Goal: Task Accomplishment & Management: Use online tool/utility

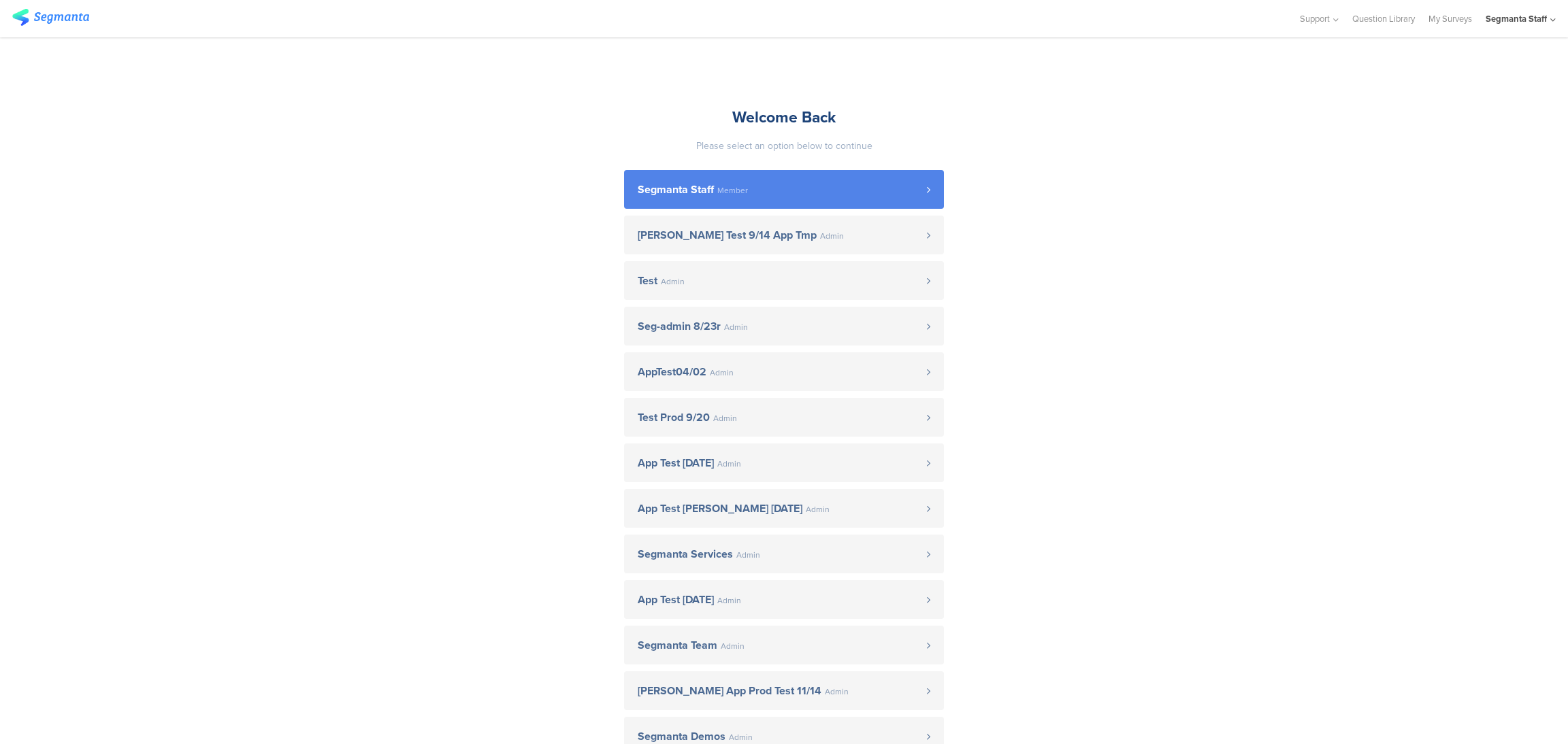
click at [784, 200] on link "Segmanta Staff Member" at bounding box center [784, 189] width 320 height 39
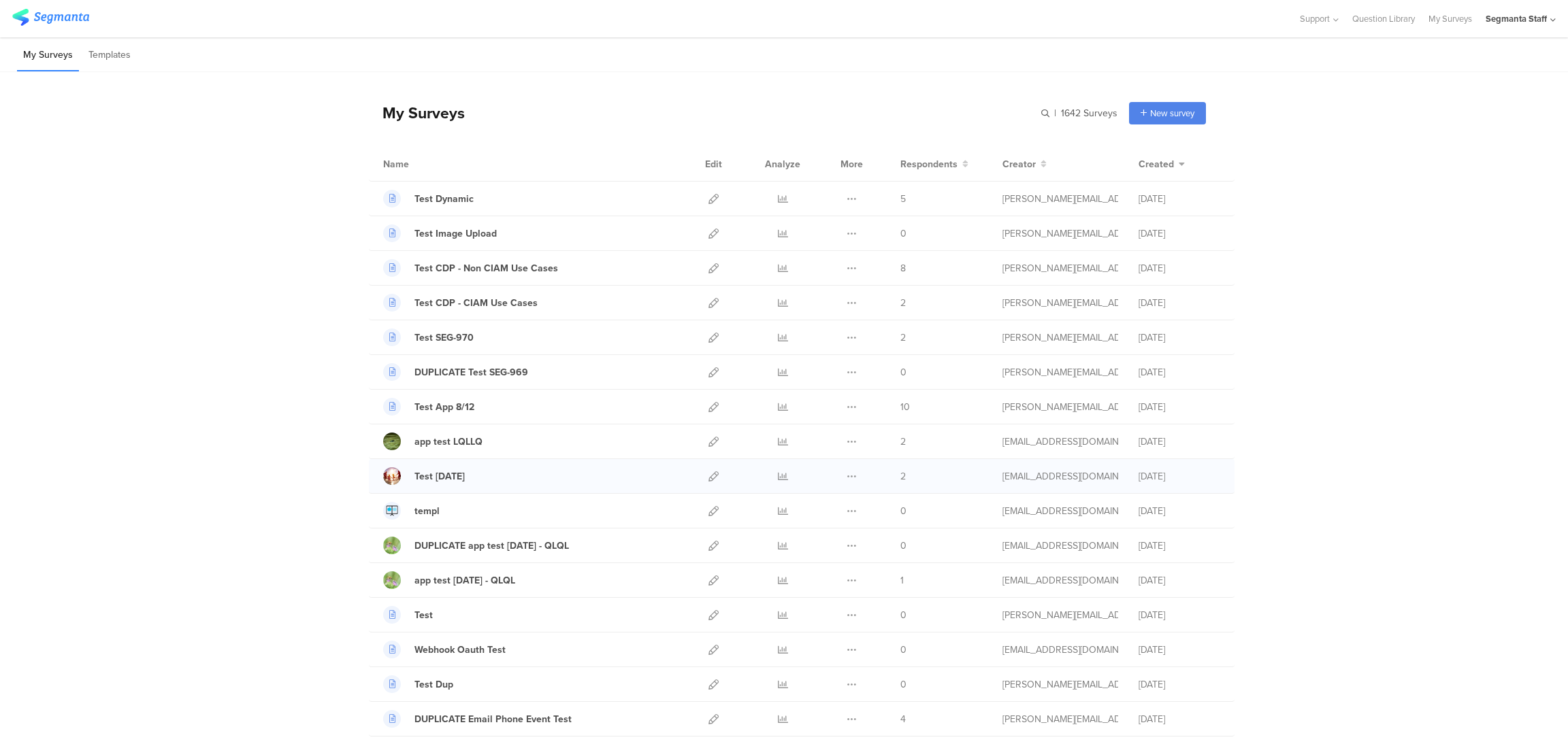
click at [768, 477] on div at bounding box center [782, 476] width 41 height 34
click at [777, 482] on link at bounding box center [783, 476] width 10 height 34
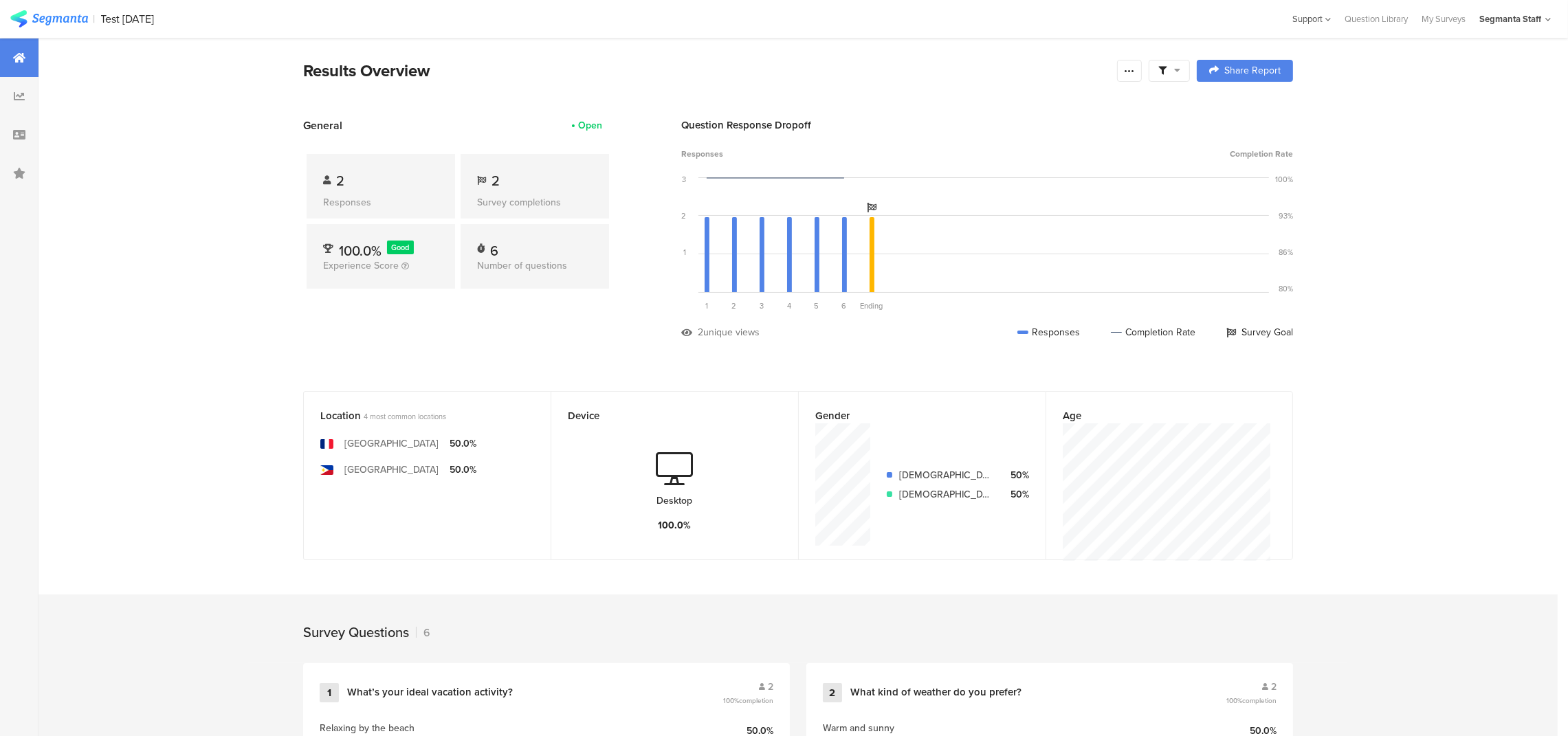
click at [1318, 14] on div "Support" at bounding box center [1312, 18] width 39 height 21
click at [1216, 61] on div "Help Center" at bounding box center [1248, 61] width 172 height 30
click at [14, 100] on icon at bounding box center [19, 96] width 11 height 11
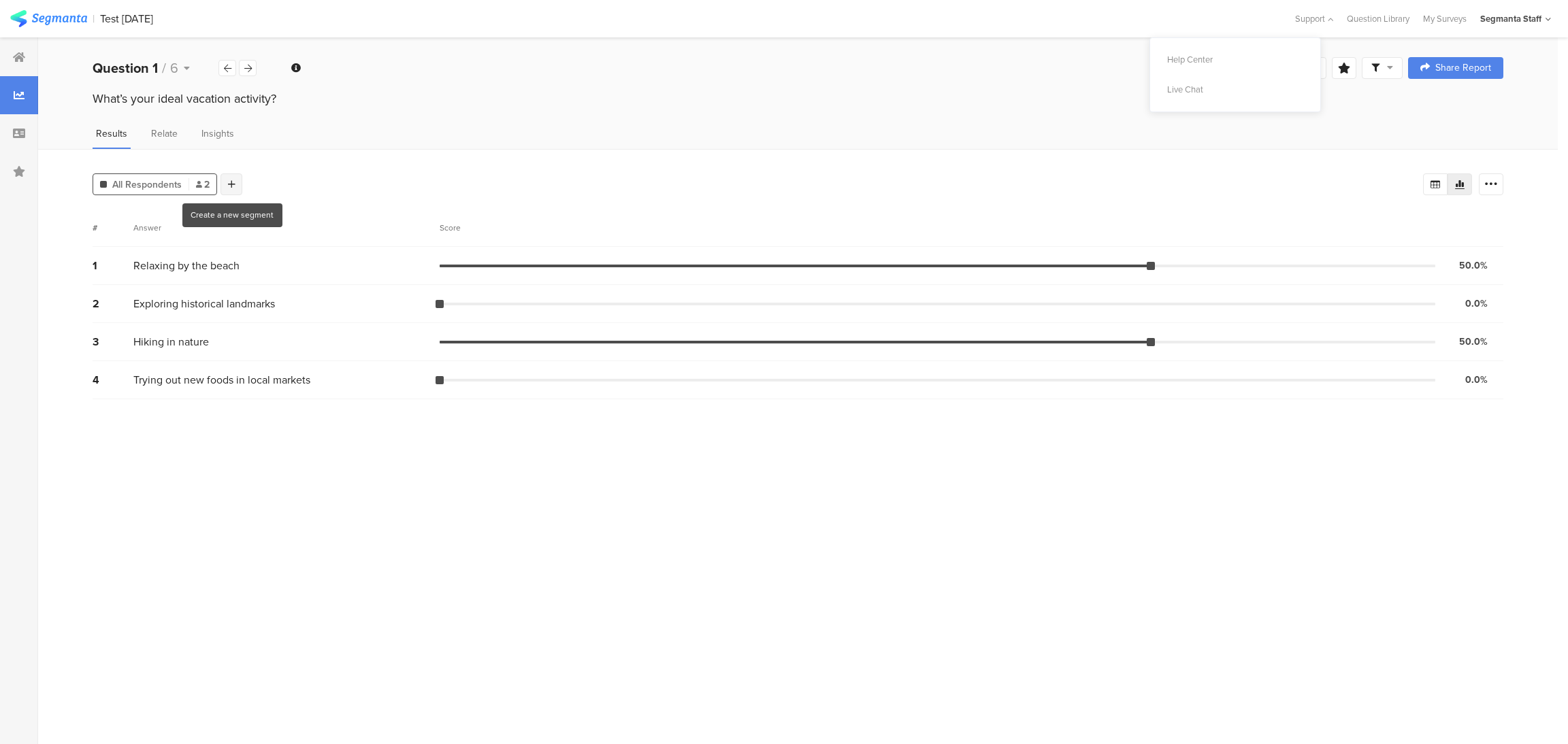
click at [234, 183] on icon at bounding box center [231, 184] width 8 height 10
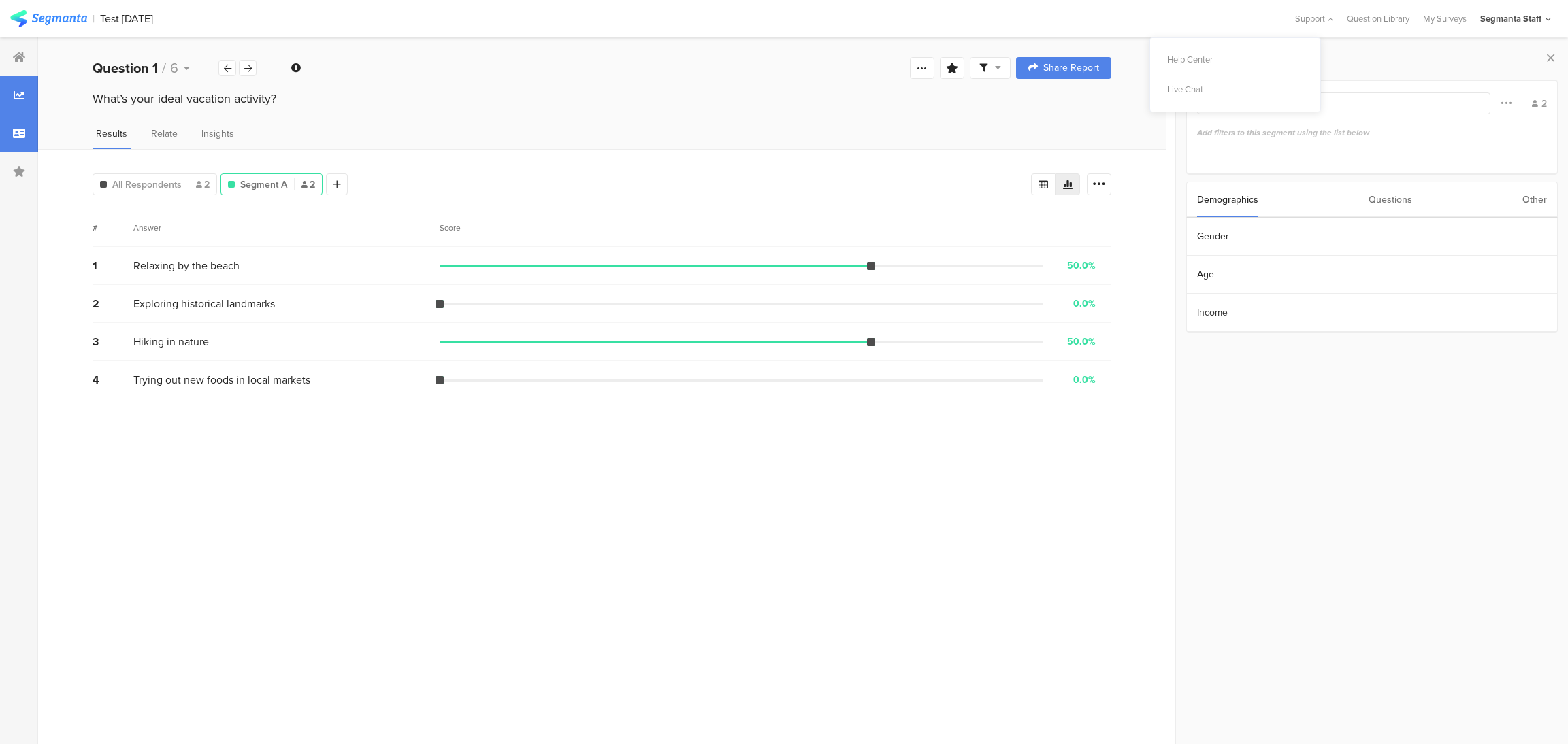
click at [22, 150] on div at bounding box center [19, 134] width 38 height 38
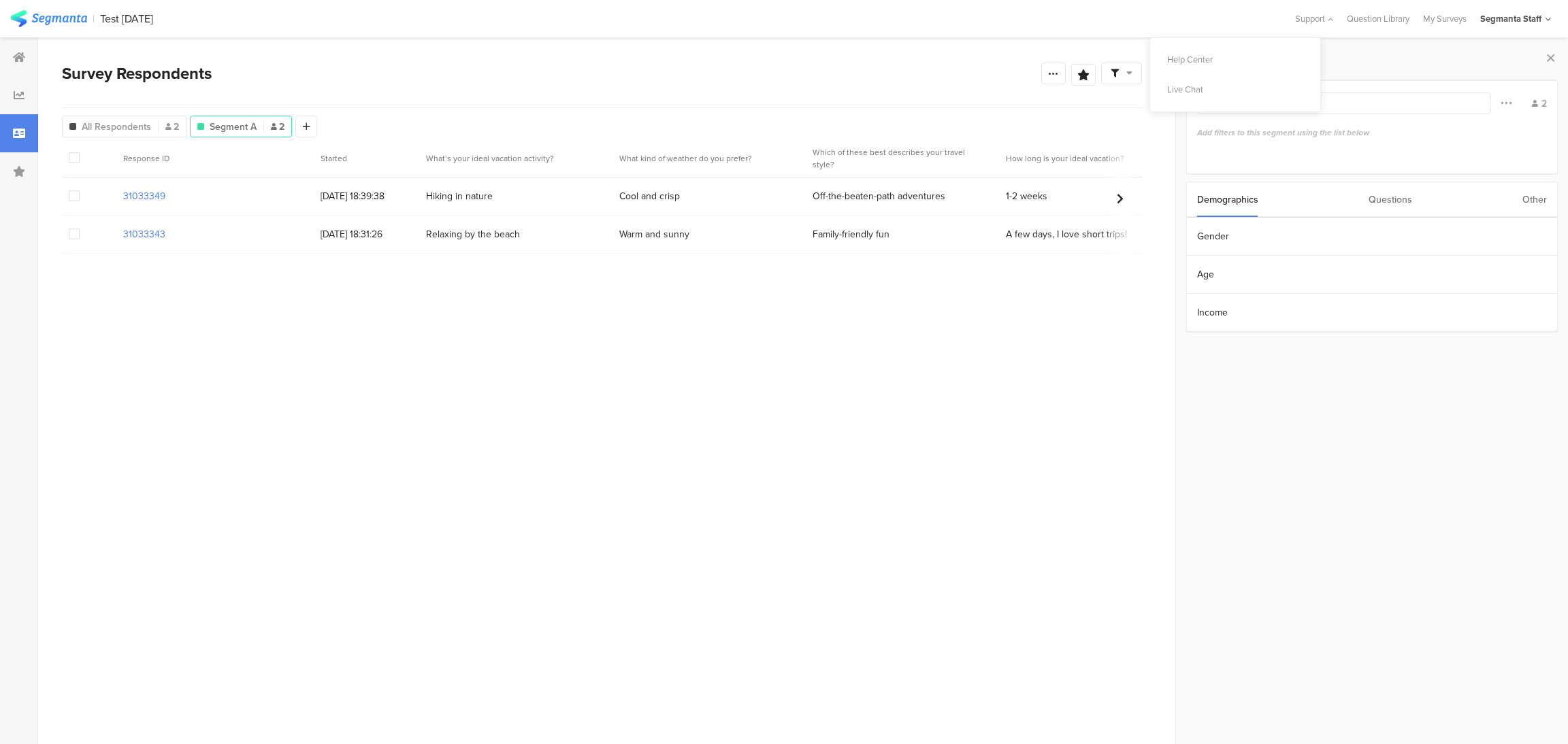
click at [72, 163] on span at bounding box center [74, 157] width 11 height 11
click at [80, 152] on input "checkbox" at bounding box center [80, 152] width 0 height 0
click at [72, 163] on span at bounding box center [74, 158] width 11 height 11
click at [80, 153] on input "checkbox" at bounding box center [80, 153] width 0 height 0
click at [1055, 79] on div at bounding box center [1053, 73] width 24 height 22
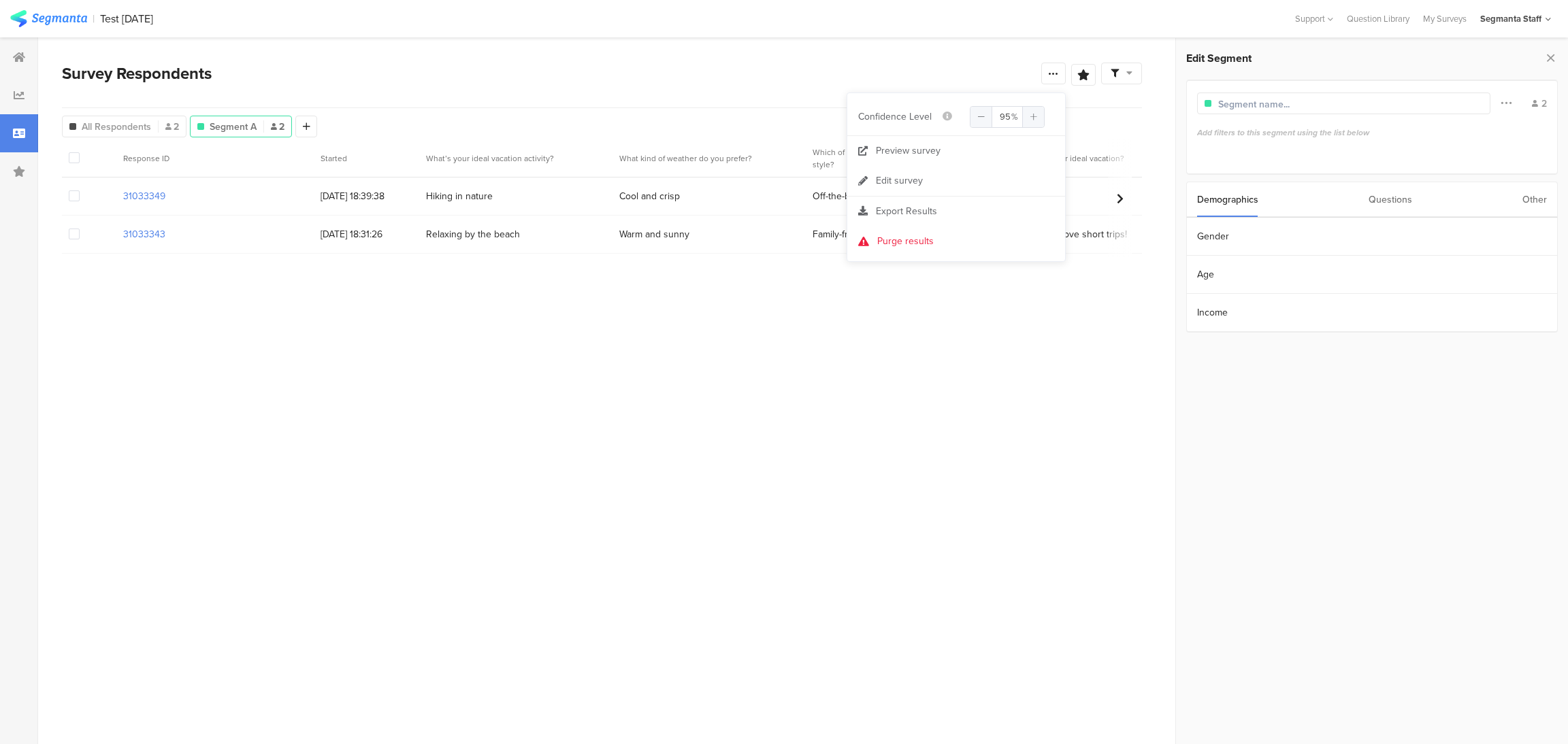
click at [1023, 375] on section "Response ID Started What’s your ideal vacation activity? What kind of weather d…" at bounding box center [601, 426] width 1080 height 574
click at [1553, 56] on icon at bounding box center [1551, 58] width 14 height 19
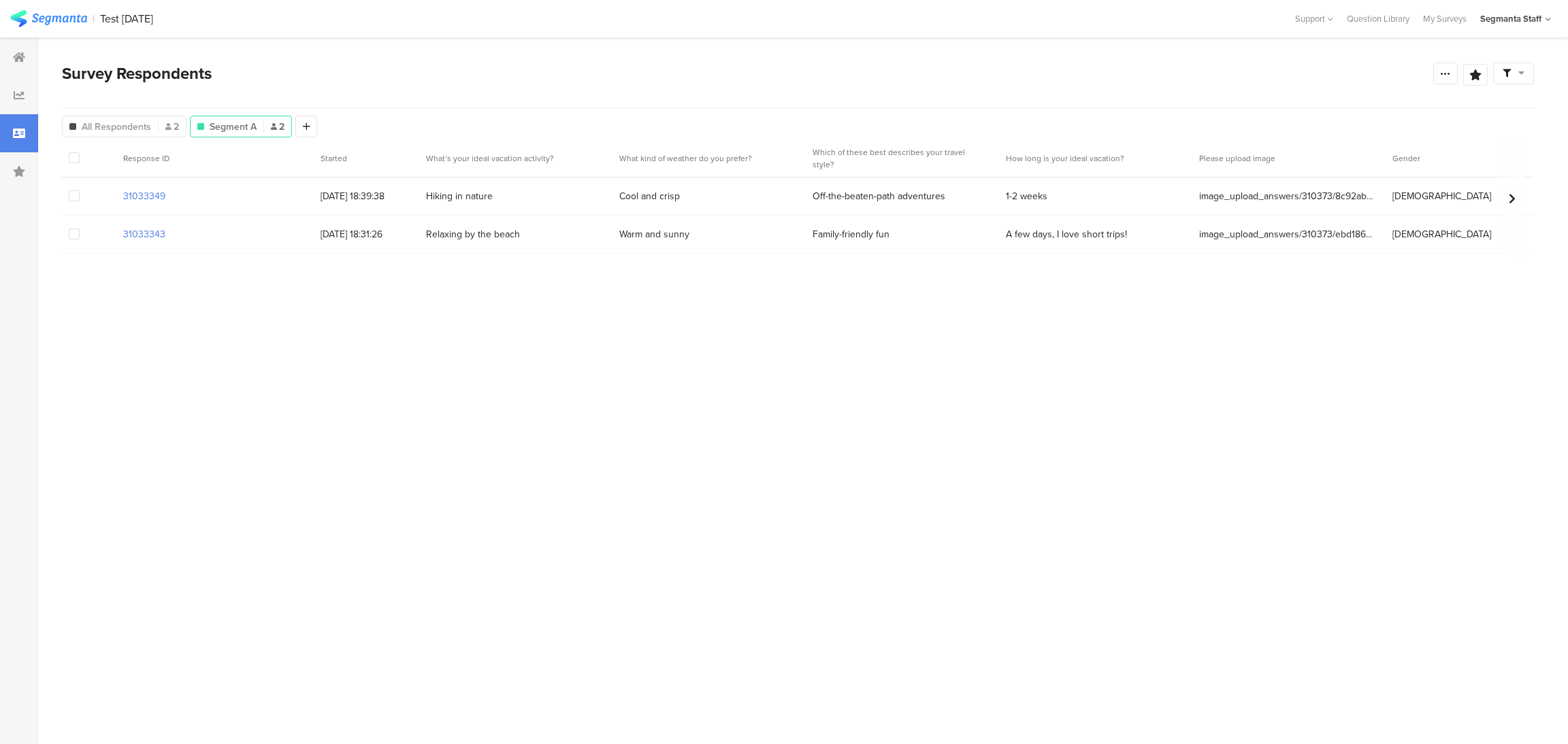
click at [38, 45] on section "Survey Respondents Save Analysis Name Save Cancel Complete Responses Only Edit …" at bounding box center [797, 391] width 1519 height 707
click at [25, 58] on div at bounding box center [19, 57] width 38 height 38
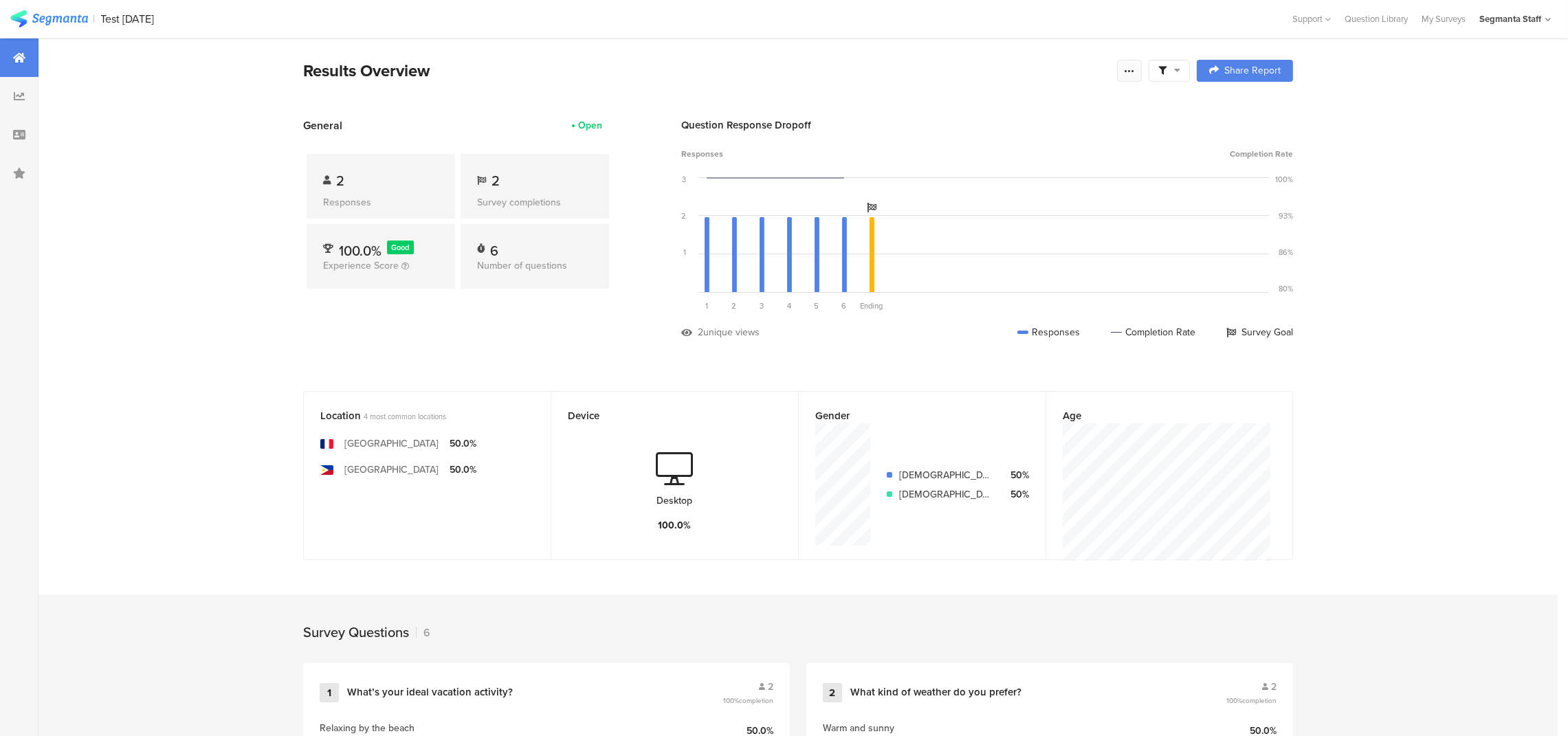
click at [1142, 71] on div at bounding box center [1129, 70] width 25 height 22
click at [1059, 186] on link "Edit survey" at bounding box center [1039, 178] width 220 height 30
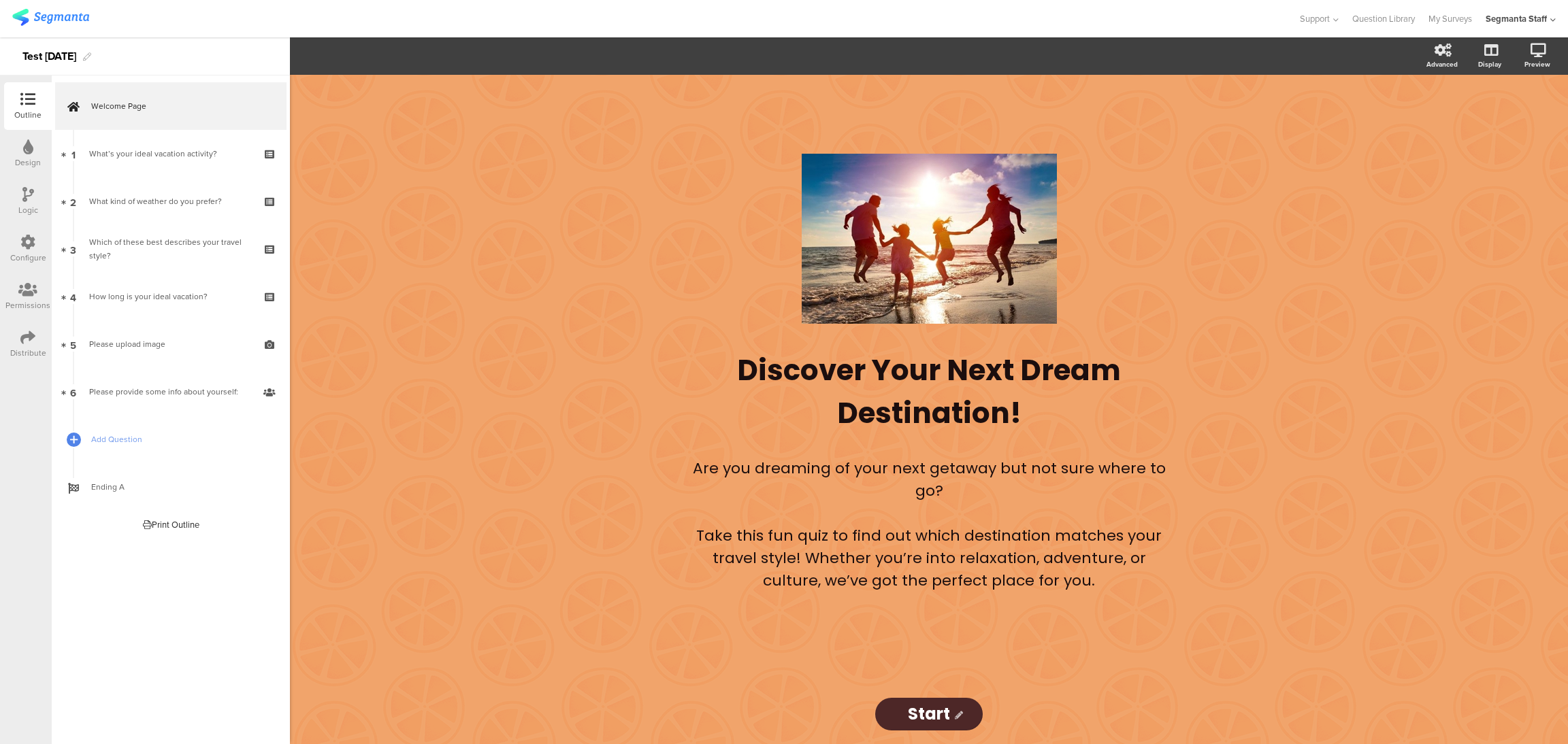
click at [23, 332] on icon at bounding box center [27, 337] width 15 height 15
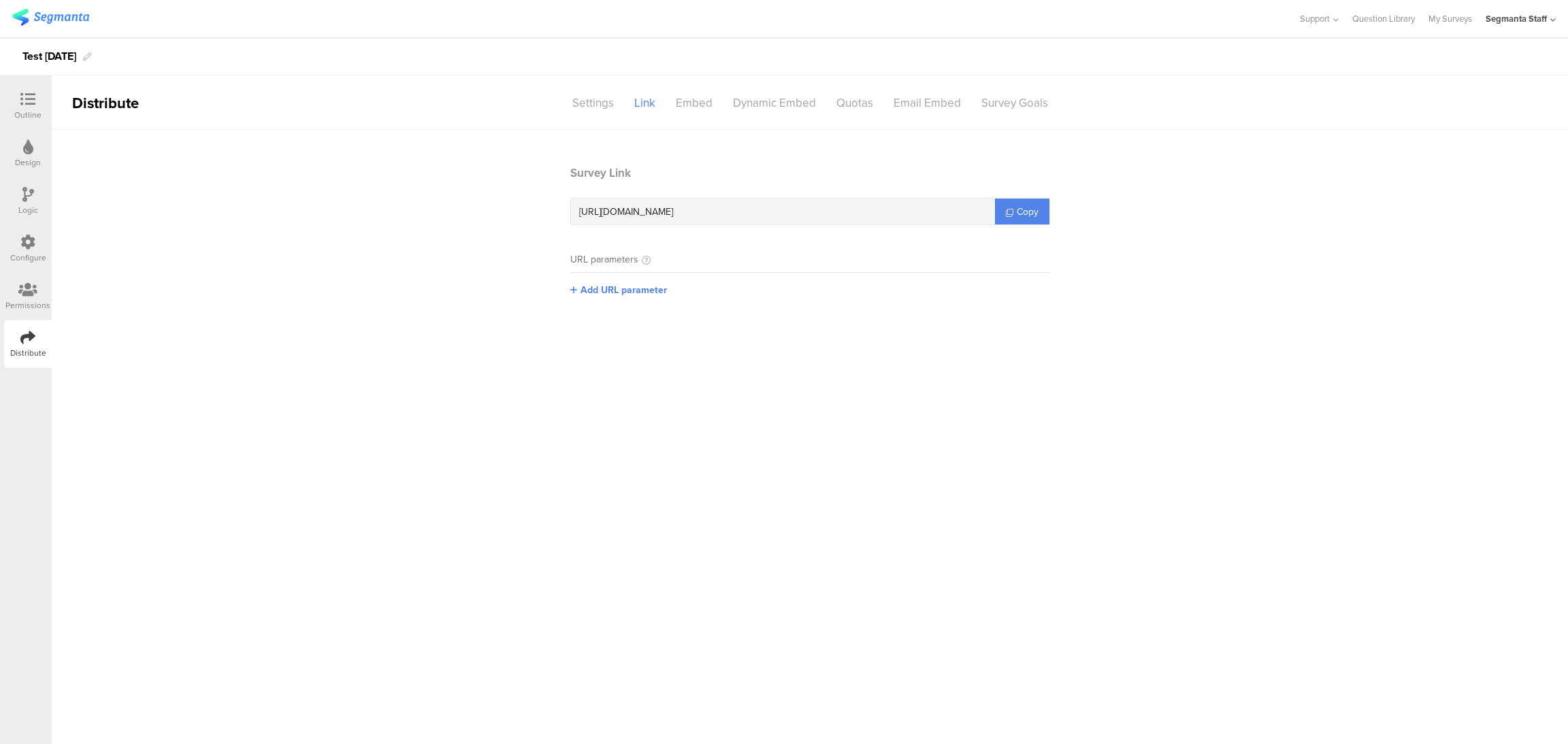
click at [22, 253] on div "Configure" at bounding box center [29, 258] width 36 height 12
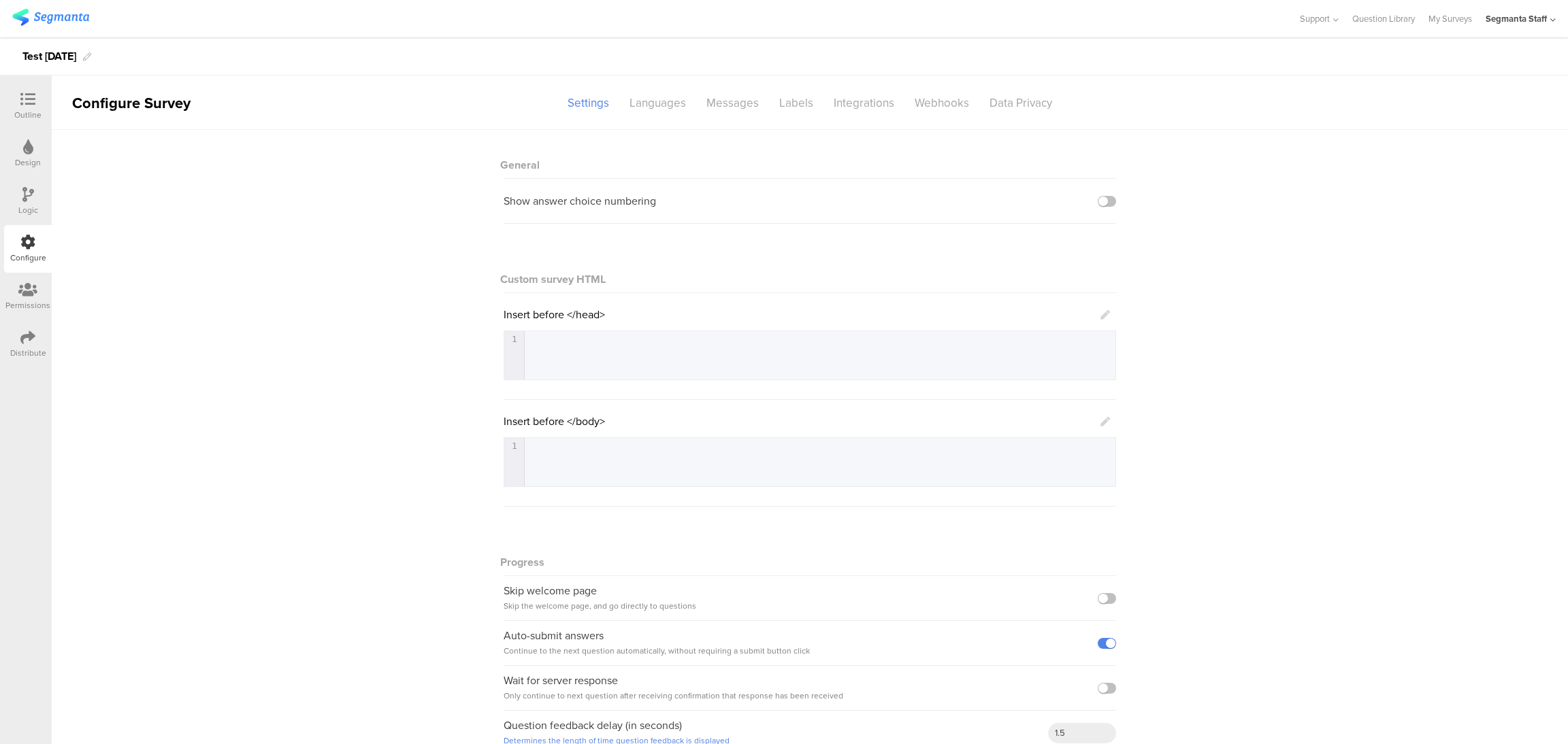
click at [19, 204] on div "Logic" at bounding box center [28, 210] width 20 height 12
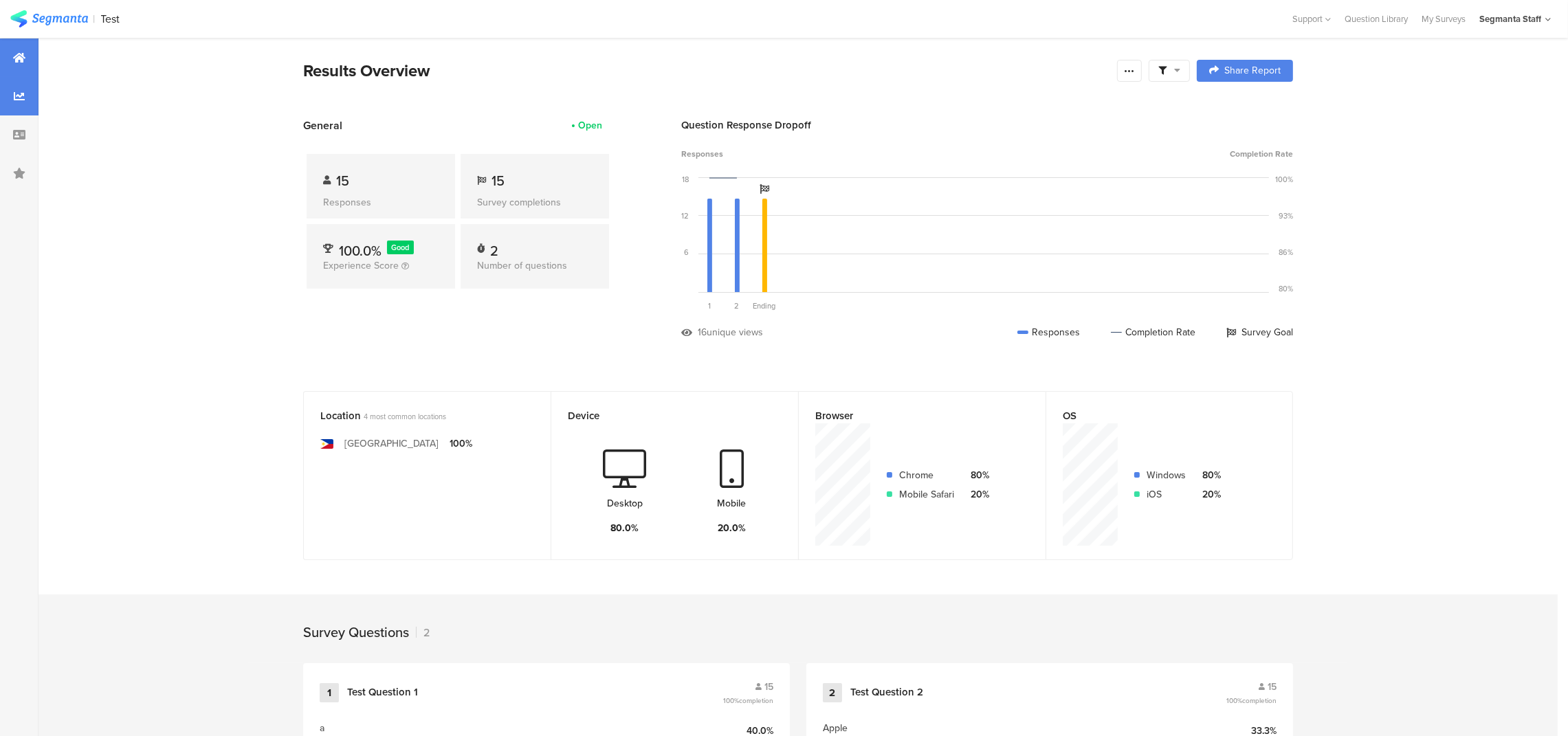
click at [21, 101] on icon at bounding box center [19, 96] width 11 height 11
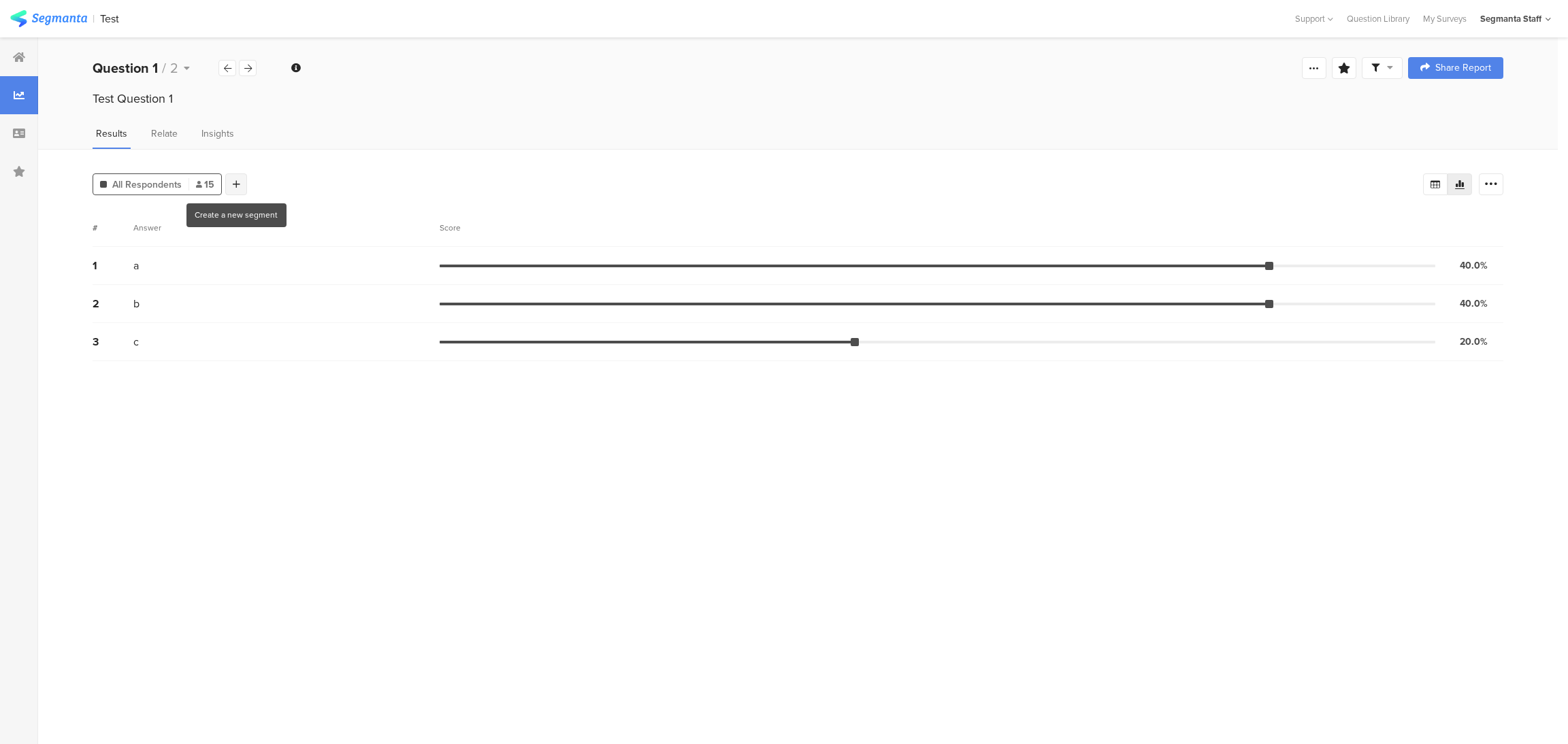
click at [234, 181] on icon at bounding box center [236, 184] width 8 height 10
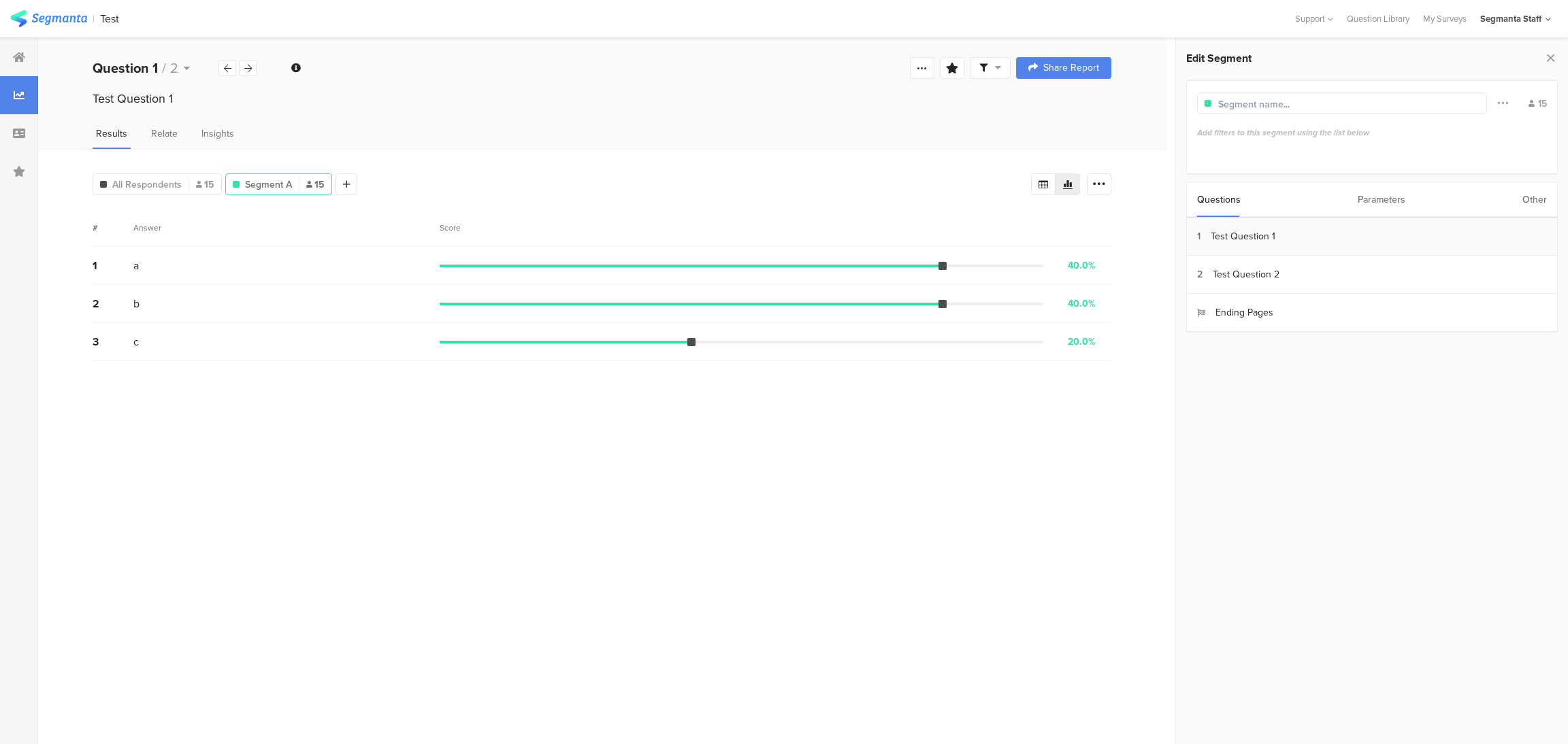
click at [1295, 242] on section "1 Test Question 1" at bounding box center [1372, 237] width 370 height 38
click at [1289, 265] on section "b 6" at bounding box center [1372, 257] width 375 height 29
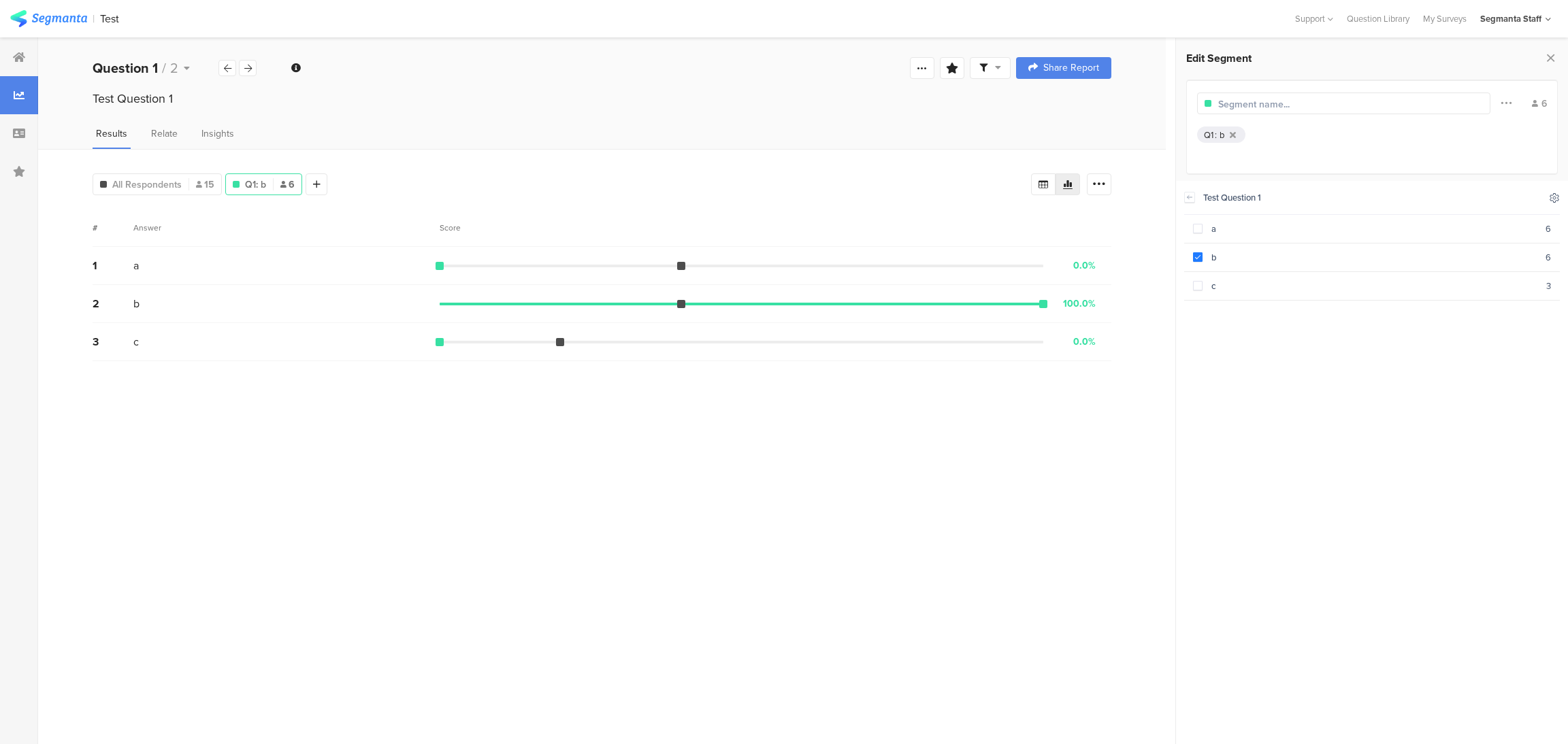
click at [1551, 201] on icon at bounding box center [1554, 197] width 9 height 9
click at [1440, 234] on icon at bounding box center [1443, 233] width 11 height 11
click at [1421, 231] on icon at bounding box center [1426, 233] width 11 height 11
click at [252, 67] on div at bounding box center [248, 68] width 17 height 16
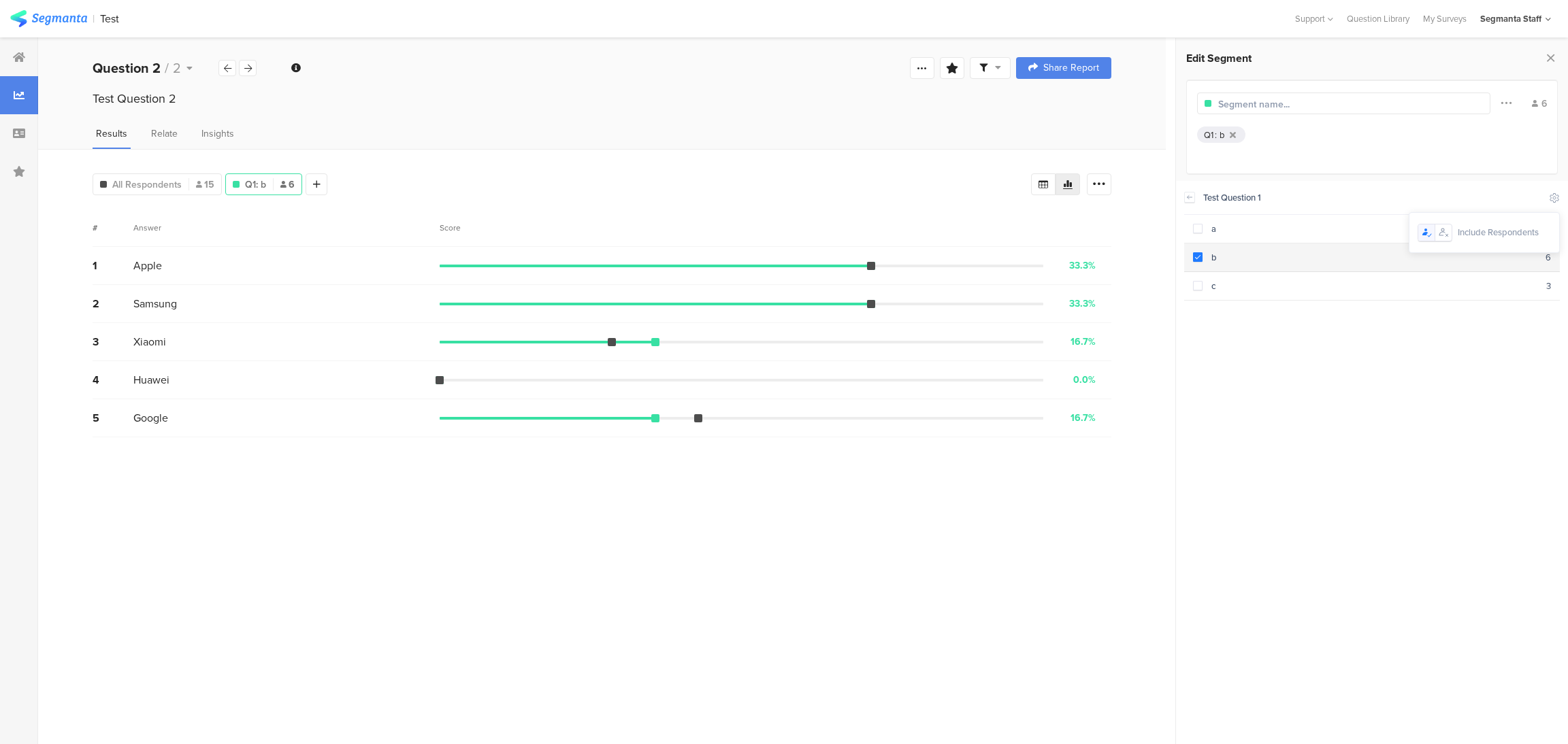
click at [1198, 256] on span at bounding box center [1197, 257] width 10 height 10
click at [1193, 196] on icon at bounding box center [1189, 197] width 10 height 11
click at [1265, 278] on div "Test Question 2" at bounding box center [1246, 274] width 67 height 14
click at [1209, 229] on div "Apple" at bounding box center [1373, 228] width 343 height 13
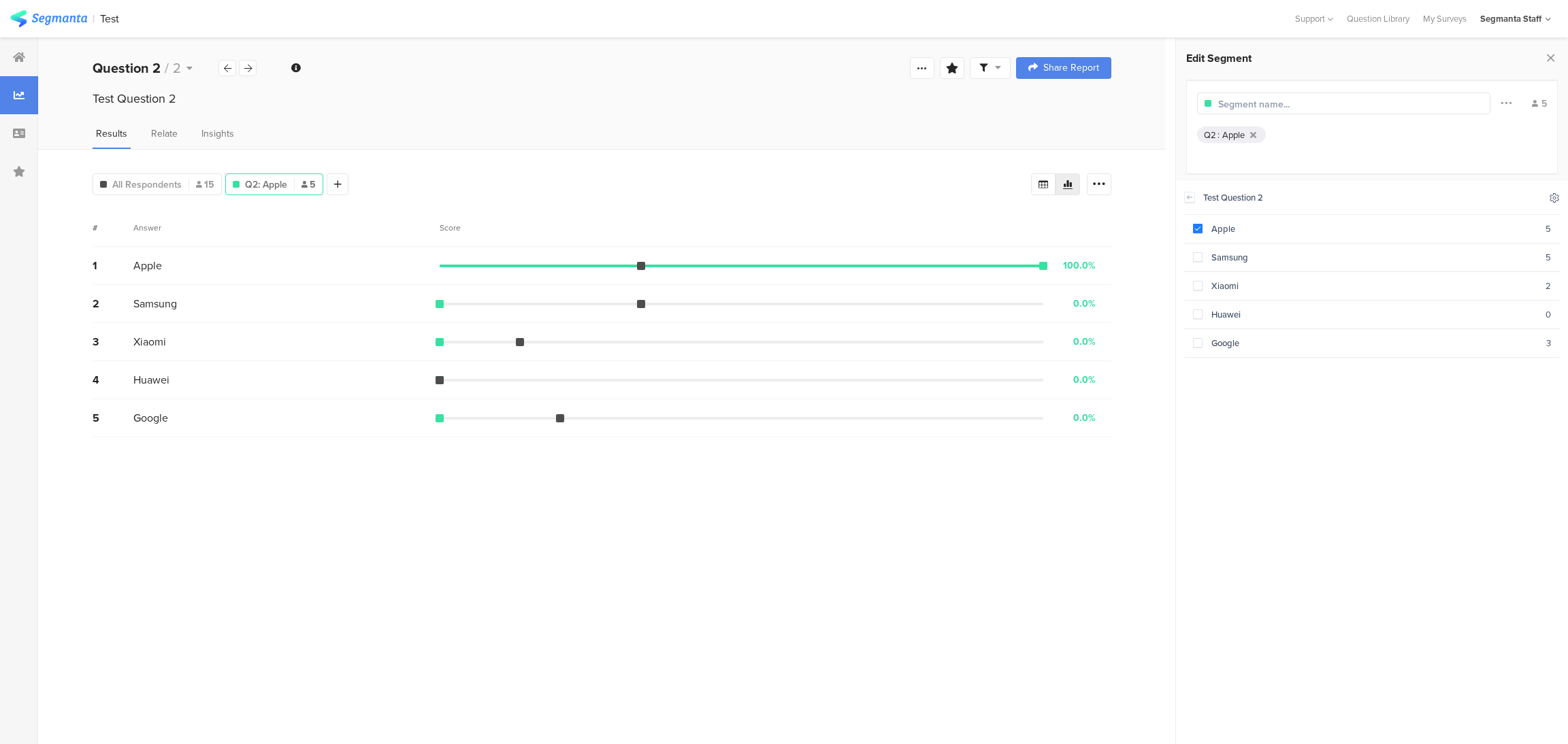
click at [1555, 197] on icon at bounding box center [1554, 197] width 9 height 9
click at [1443, 233] on icon at bounding box center [1443, 233] width 11 height 11
click at [1423, 234] on icon at bounding box center [1425, 232] width 6 height 8
click at [1443, 234] on icon at bounding box center [1443, 233] width 11 height 11
click at [1426, 239] on div at bounding box center [1426, 232] width 17 height 16
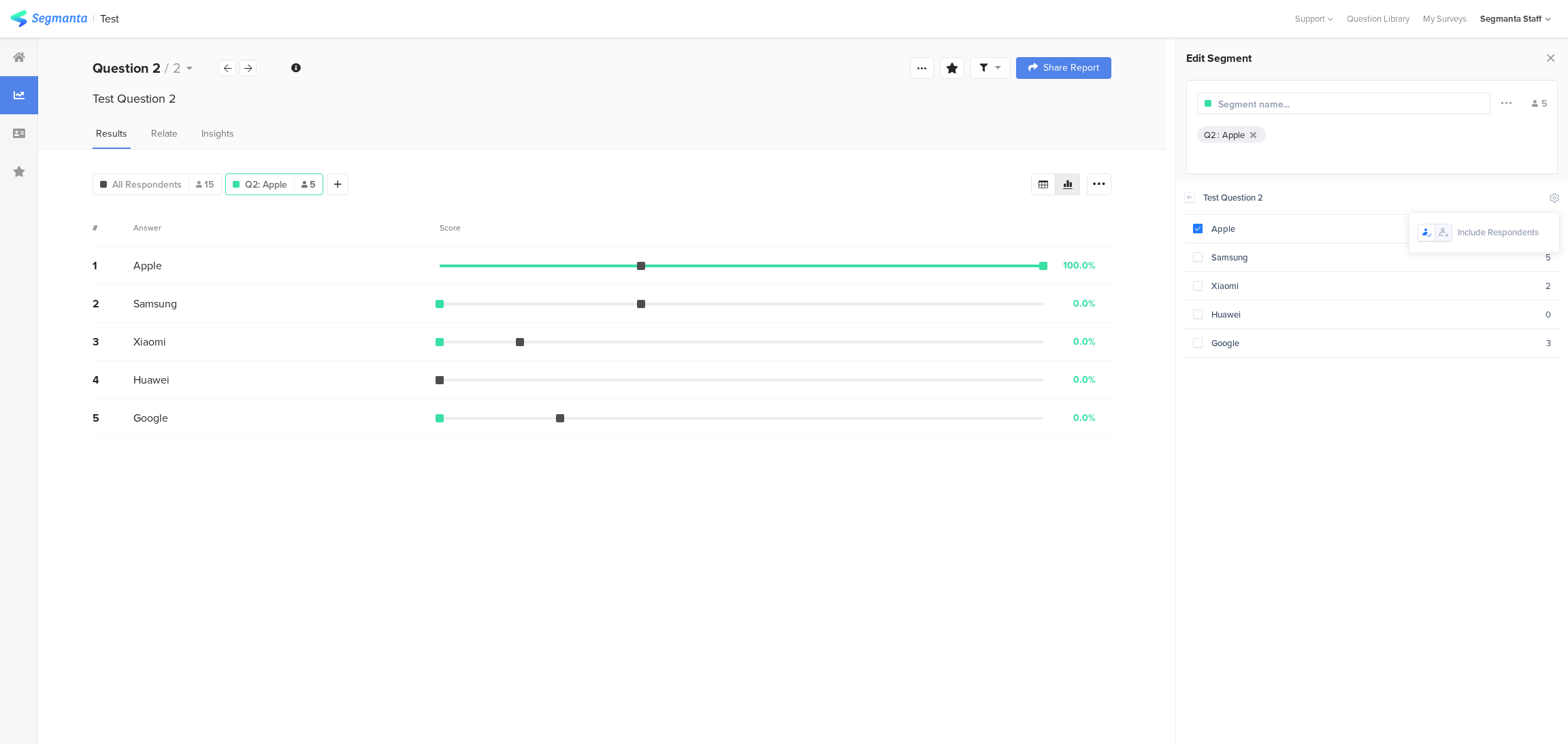
click at [1445, 233] on icon at bounding box center [1442, 232] width 6 height 8
